Goal: Task Accomplishment & Management: Complete application form

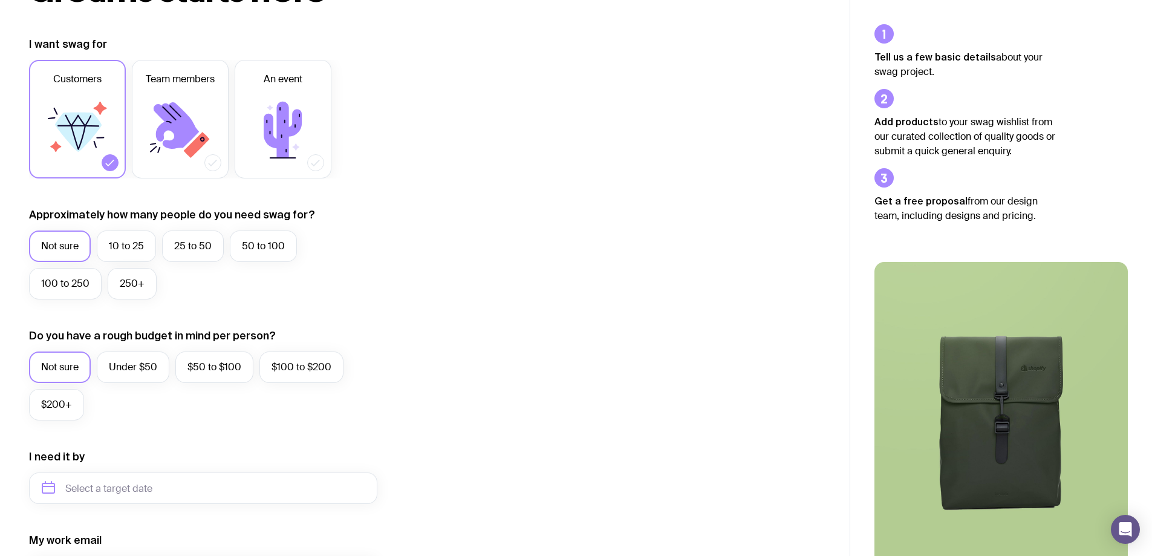
scroll to position [121, 0]
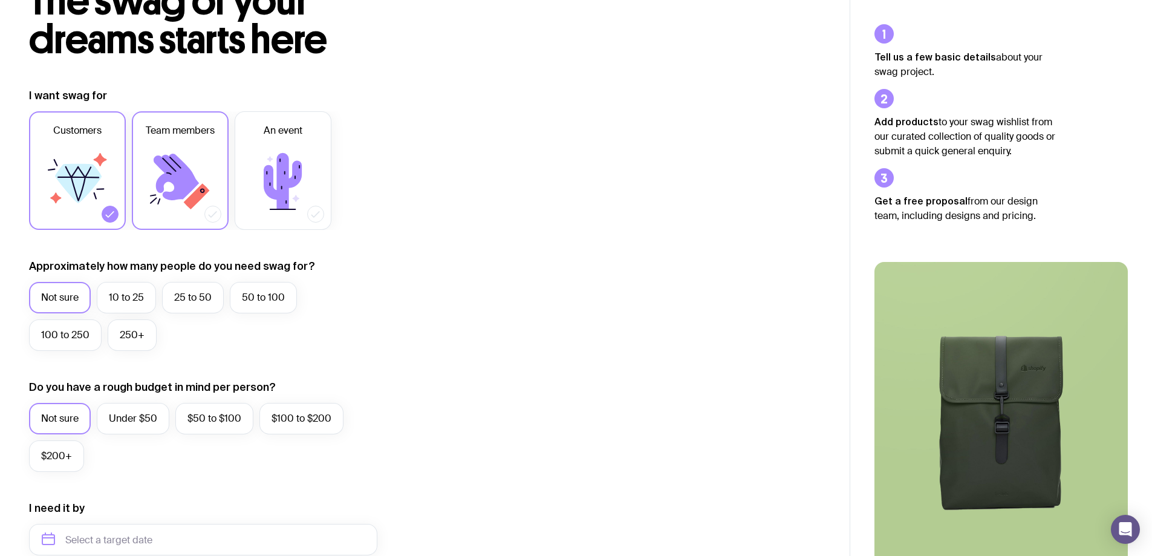
click at [179, 154] on icon at bounding box center [176, 177] width 45 height 47
click at [0, 0] on input "Team members" at bounding box center [0, 0] width 0 height 0
click at [173, 157] on icon at bounding box center [175, 162] width 11 height 11
click at [0, 0] on input "Team members" at bounding box center [0, 0] width 0 height 0
click at [173, 157] on icon at bounding box center [175, 162] width 11 height 11
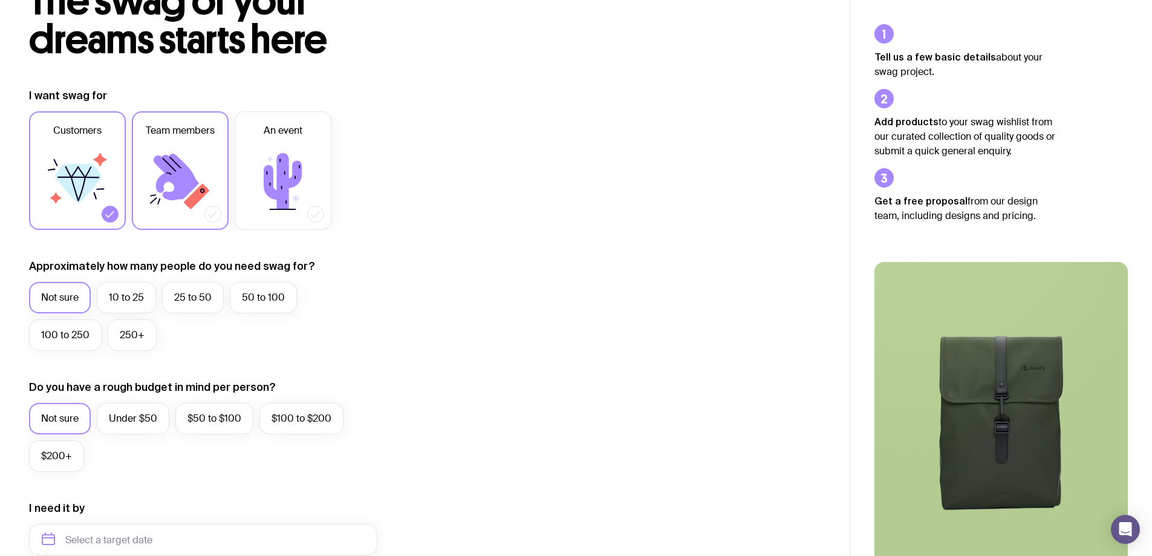
click at [0, 0] on input "Team members" at bounding box center [0, 0] width 0 height 0
click at [106, 208] on icon at bounding box center [110, 214] width 12 height 12
click at [0, 0] on input "Customers" at bounding box center [0, 0] width 0 height 0
click at [184, 154] on icon at bounding box center [176, 177] width 45 height 47
click at [0, 0] on input "Team members" at bounding box center [0, 0] width 0 height 0
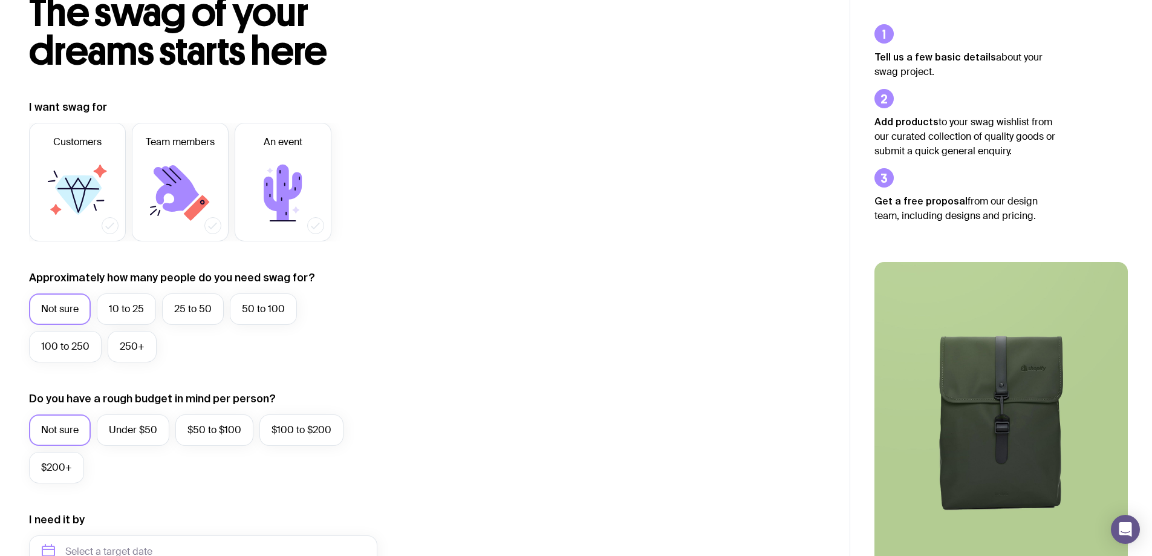
scroll to position [0, 0]
